Goal: Task Accomplishment & Management: Manage account settings

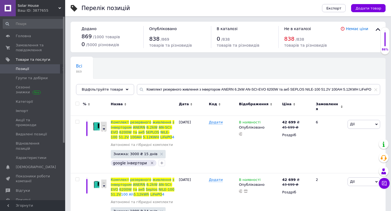
scroll to position [21, 0]
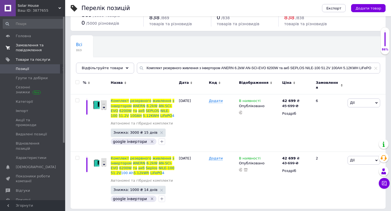
click at [33, 46] on span "Замовлення та повідомлення" at bounding box center [33, 48] width 34 height 10
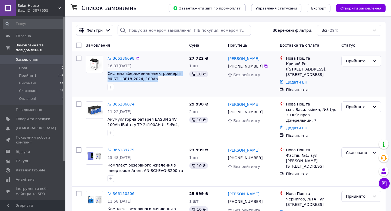
drag, startPoint x: 106, startPoint y: 71, endPoint x: 163, endPoint y: 77, distance: 57.8
click at [163, 77] on div "№ 366336698 16:37[DATE] Система збереження електроенергії MUST НВР18-2024, 100Ah" at bounding box center [146, 72] width 82 height 39
copy span "Система збереження електроенергії MUST НВР18-2024, 100Ah"
click at [33, 119] on span "Товари та послуги" at bounding box center [33, 119] width 34 height 5
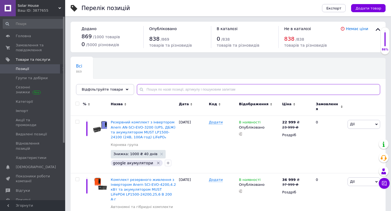
click at [154, 92] on input "text" at bounding box center [258, 89] width 243 height 11
paste input "Система збереження електроенергії MUST НВР18-2024, 100Ah"
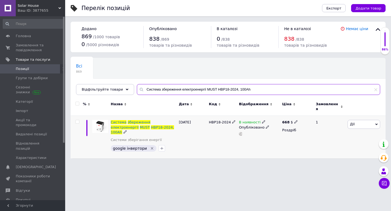
type input "Система збереження електроенергії MUST НВР18-2024, 100Ah"
click at [295, 120] on icon at bounding box center [295, 121] width 3 height 3
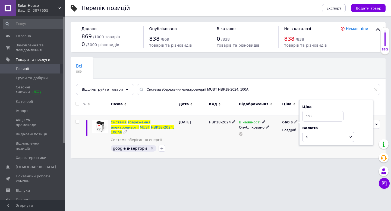
click at [309, 114] on input "668" at bounding box center [322, 116] width 41 height 11
type input "698"
click at [270, 143] on div "В наявності Опубліковано" at bounding box center [258, 137] width 43 height 43
click at [295, 120] on icon at bounding box center [295, 121] width 3 height 3
type input "6"
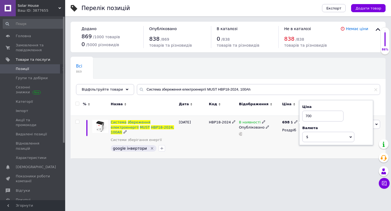
type input "700"
click at [285, 129] on div "Роздріб" at bounding box center [296, 130] width 29 height 5
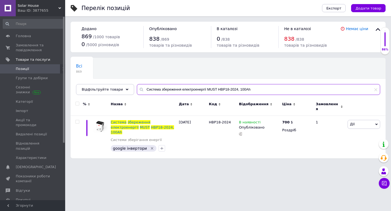
drag, startPoint x: 142, startPoint y: 90, endPoint x: 247, endPoint y: 88, distance: 105.3
click at [247, 88] on input "Система збереження електроенергії MUST НВР18-2024, 100Ah" at bounding box center [258, 89] width 243 height 11
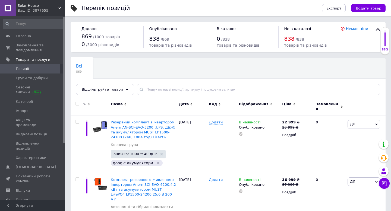
click at [125, 68] on div "Всі 869 Ok Відфільтровано... Зберегти" at bounding box center [106, 68] width 71 height 21
click at [38, 47] on span "Замовлення та повідомлення" at bounding box center [33, 48] width 34 height 10
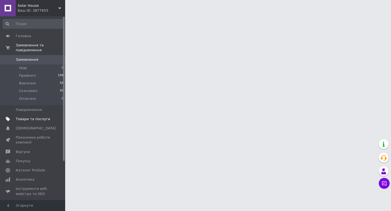
click at [39, 120] on span "Товари та послуги" at bounding box center [33, 119] width 34 height 5
